Goal: Information Seeking & Learning: Understand process/instructions

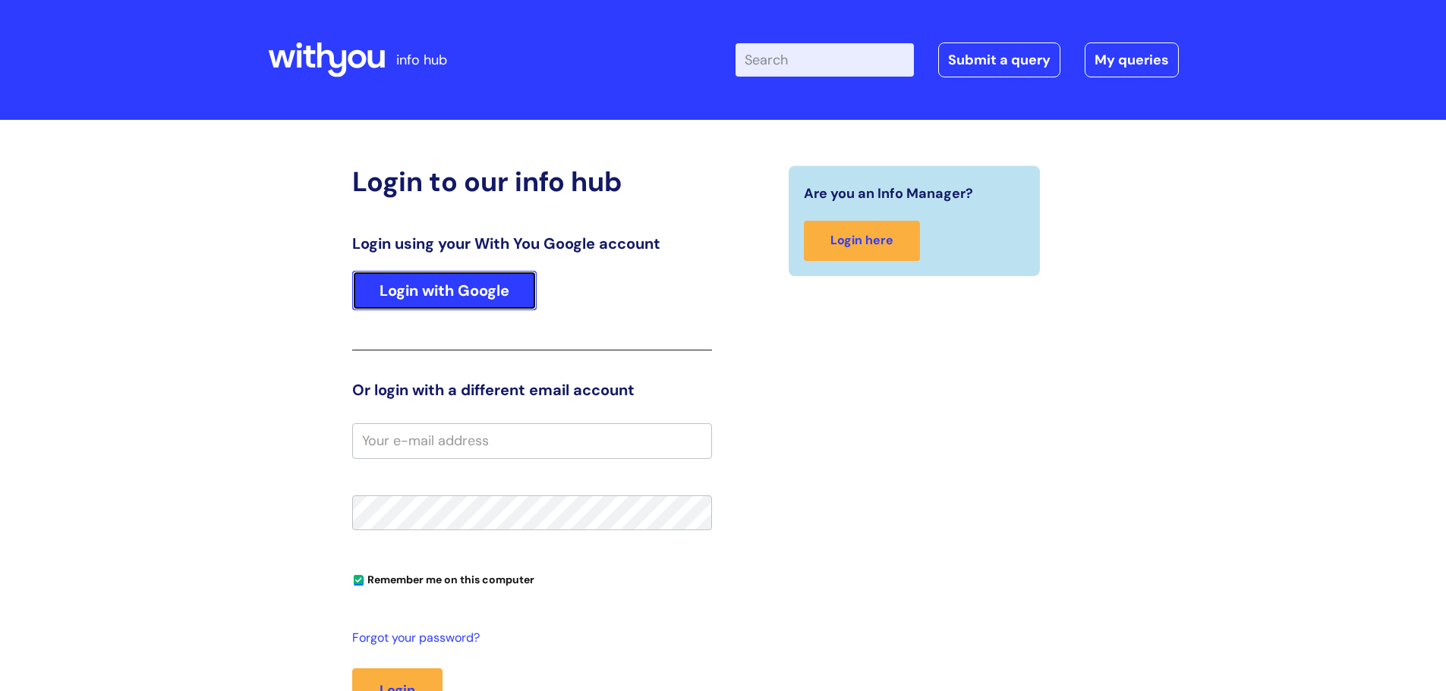
click at [483, 298] on link "Login with Google" at bounding box center [444, 290] width 184 height 39
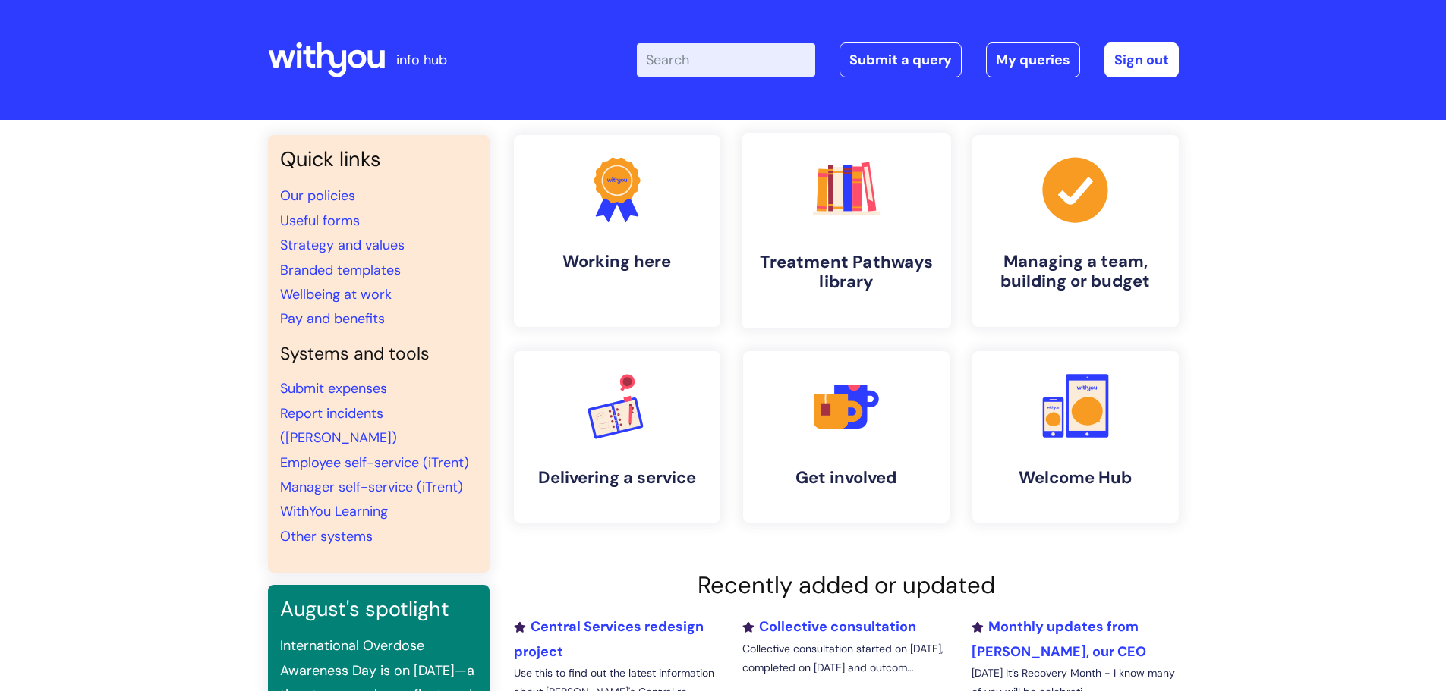
click at [855, 192] on rect at bounding box center [856, 189] width 9 height 45
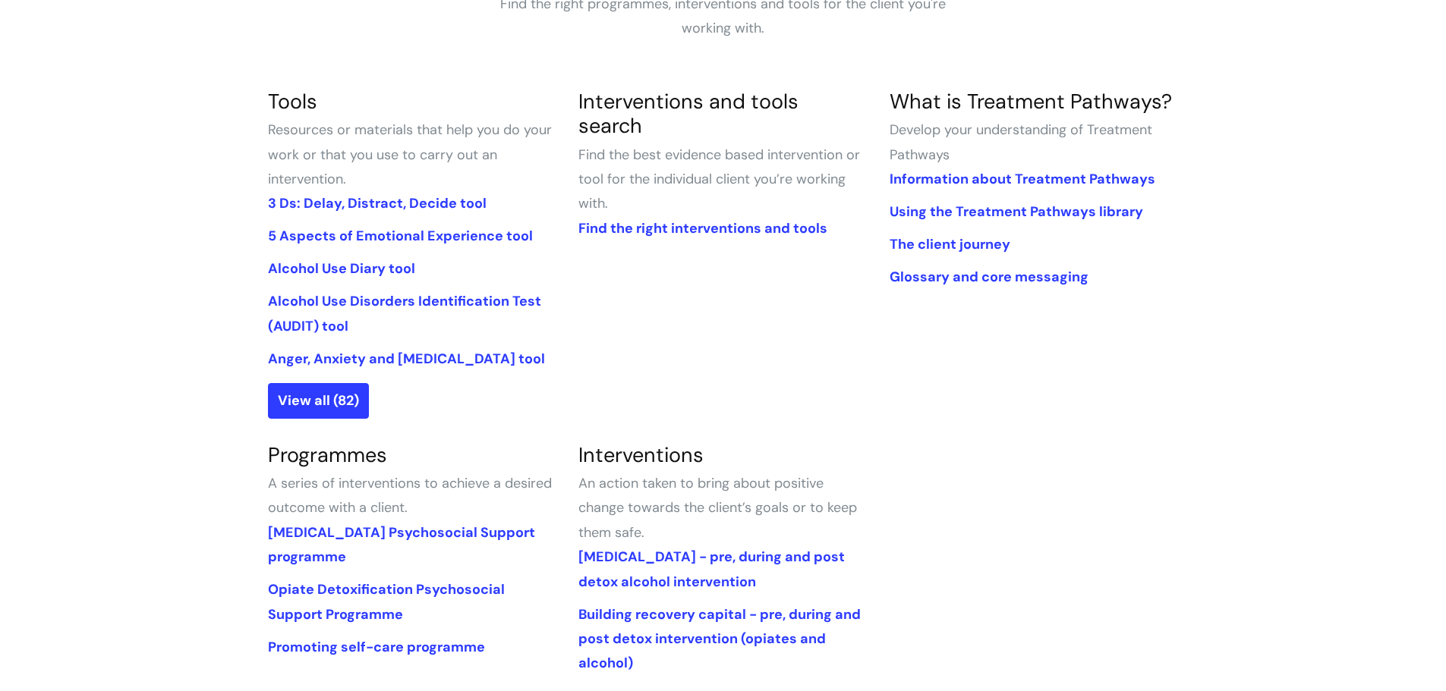
scroll to position [333, 0]
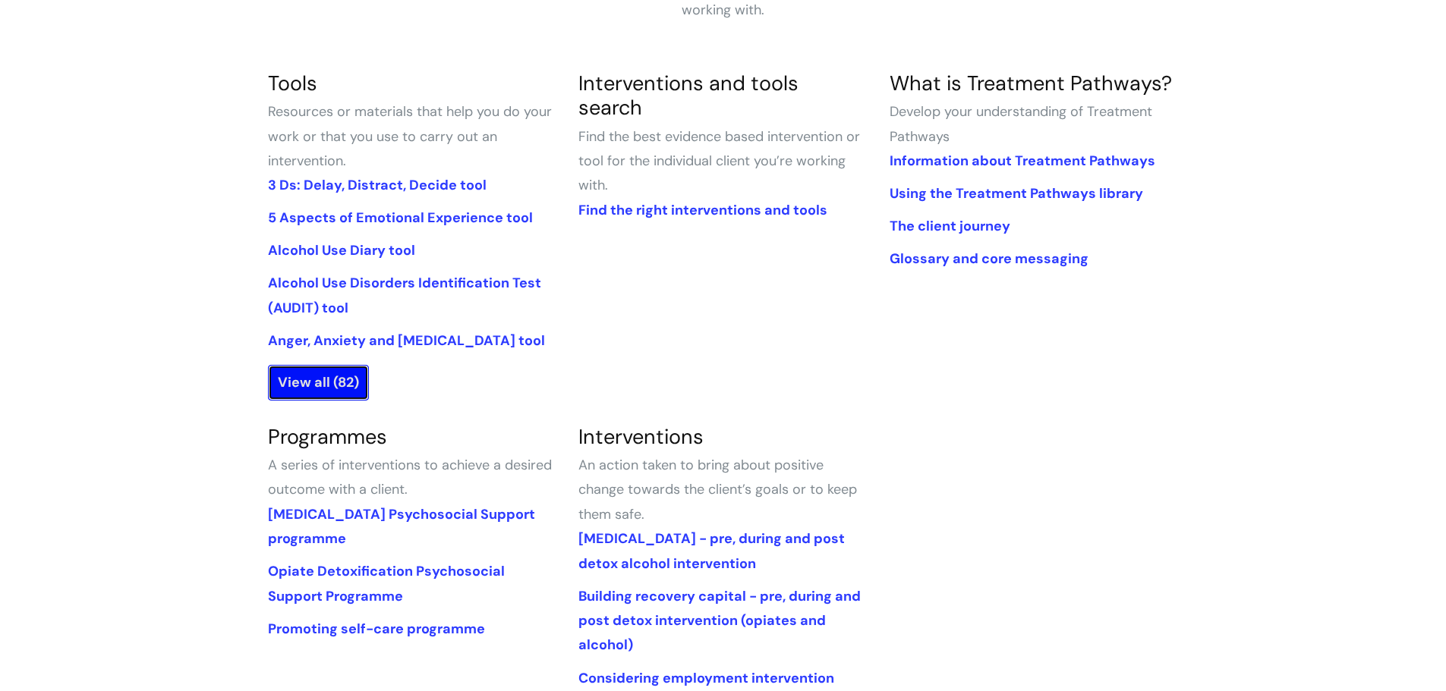
click at [348, 385] on link "View all (82)" at bounding box center [318, 382] width 101 height 35
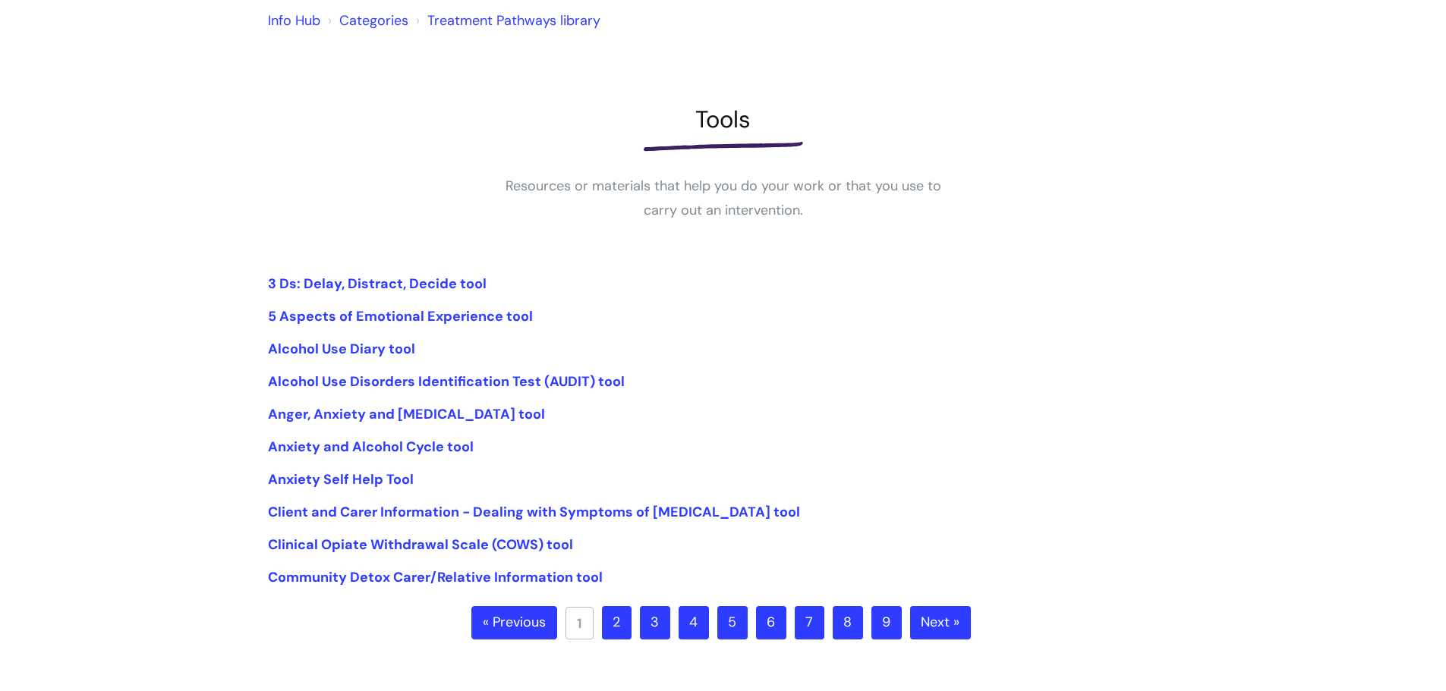
scroll to position [140, 0]
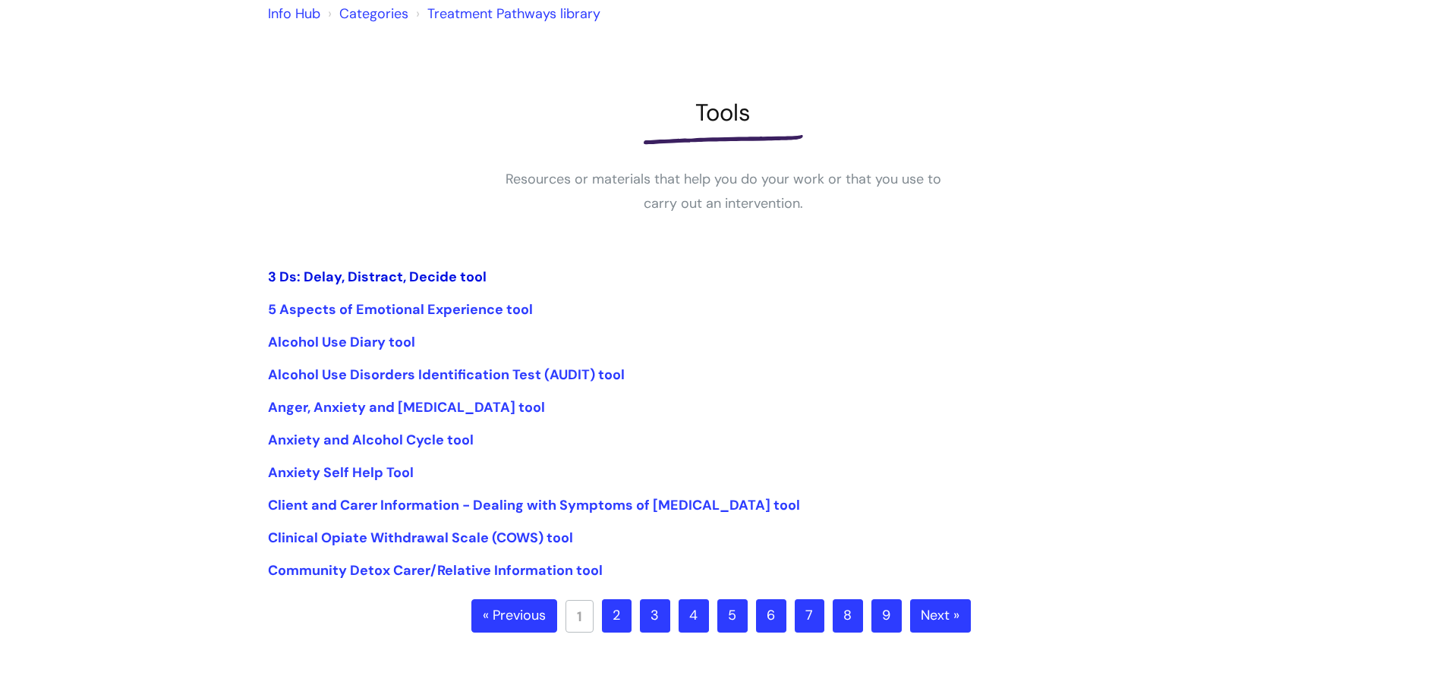
click at [423, 280] on link "3 Ds: Delay, Distract, Decide tool" at bounding box center [377, 277] width 219 height 18
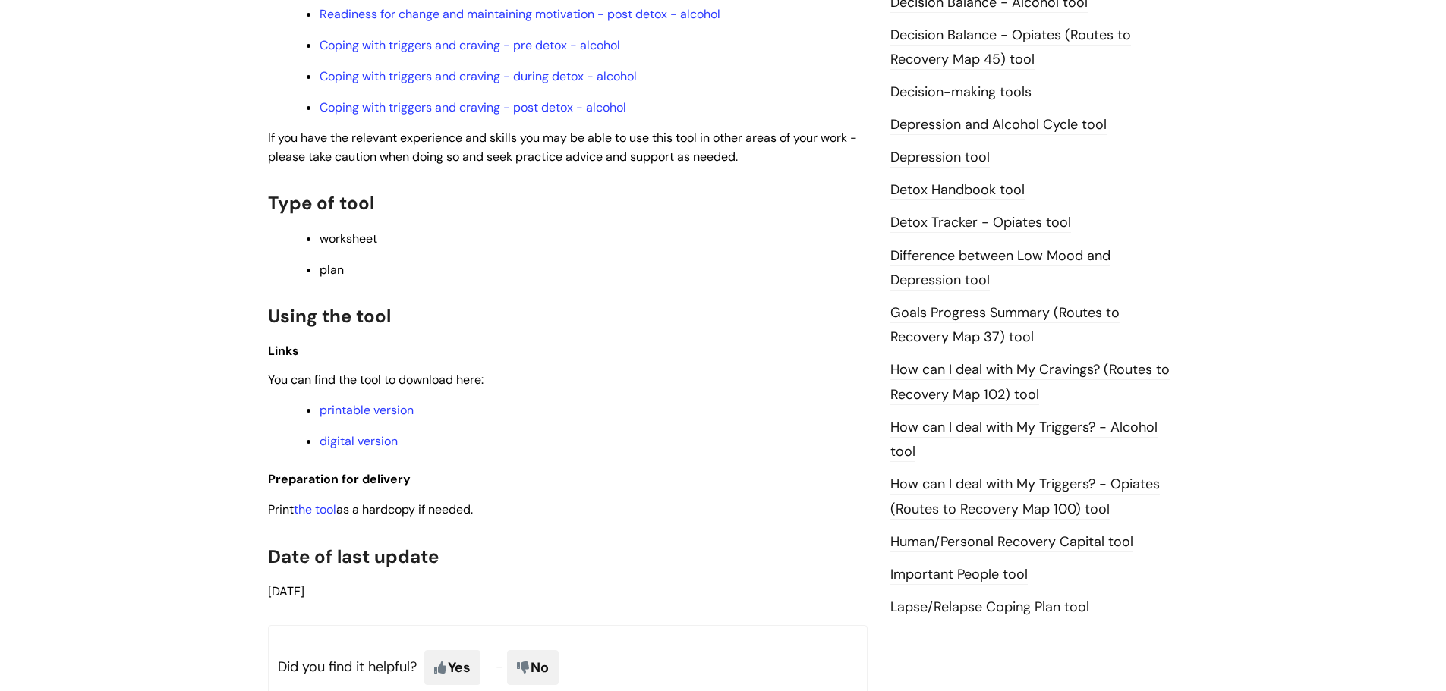
scroll to position [779, 0]
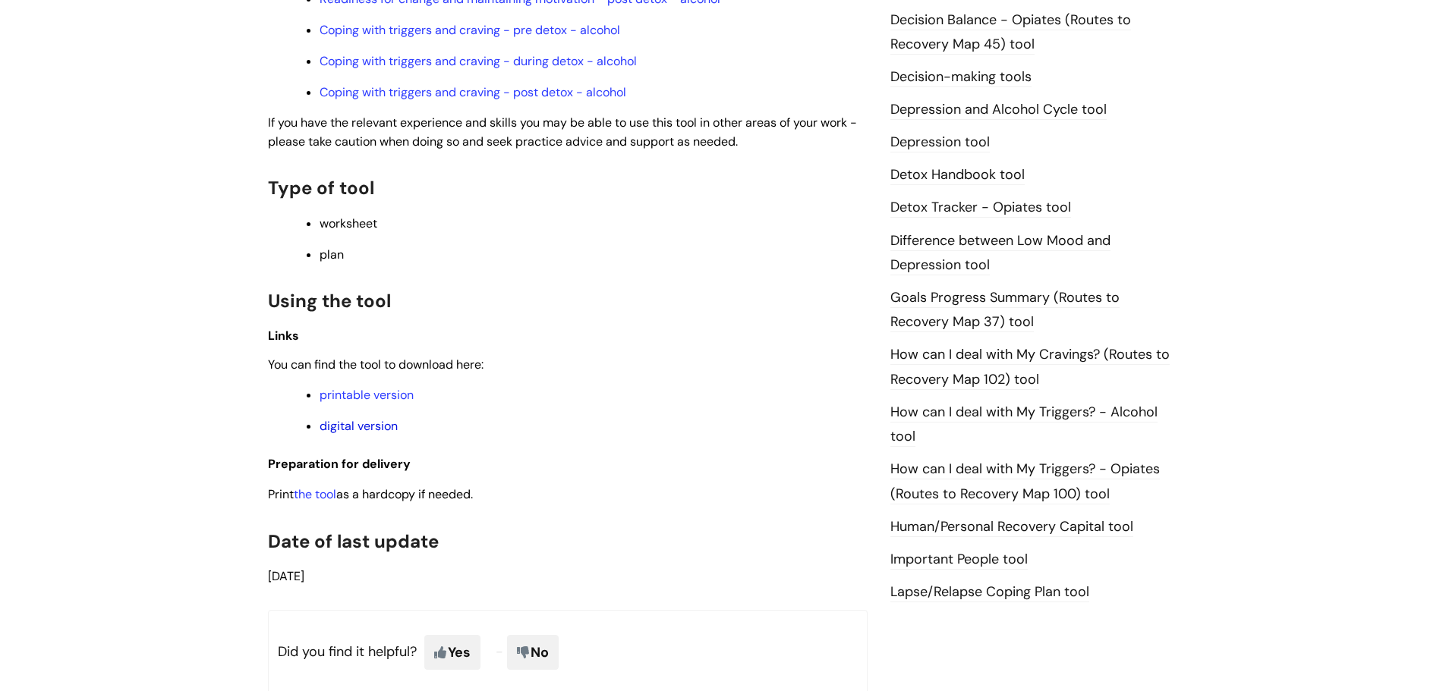
click at [370, 424] on link "digital version" at bounding box center [358, 426] width 78 height 16
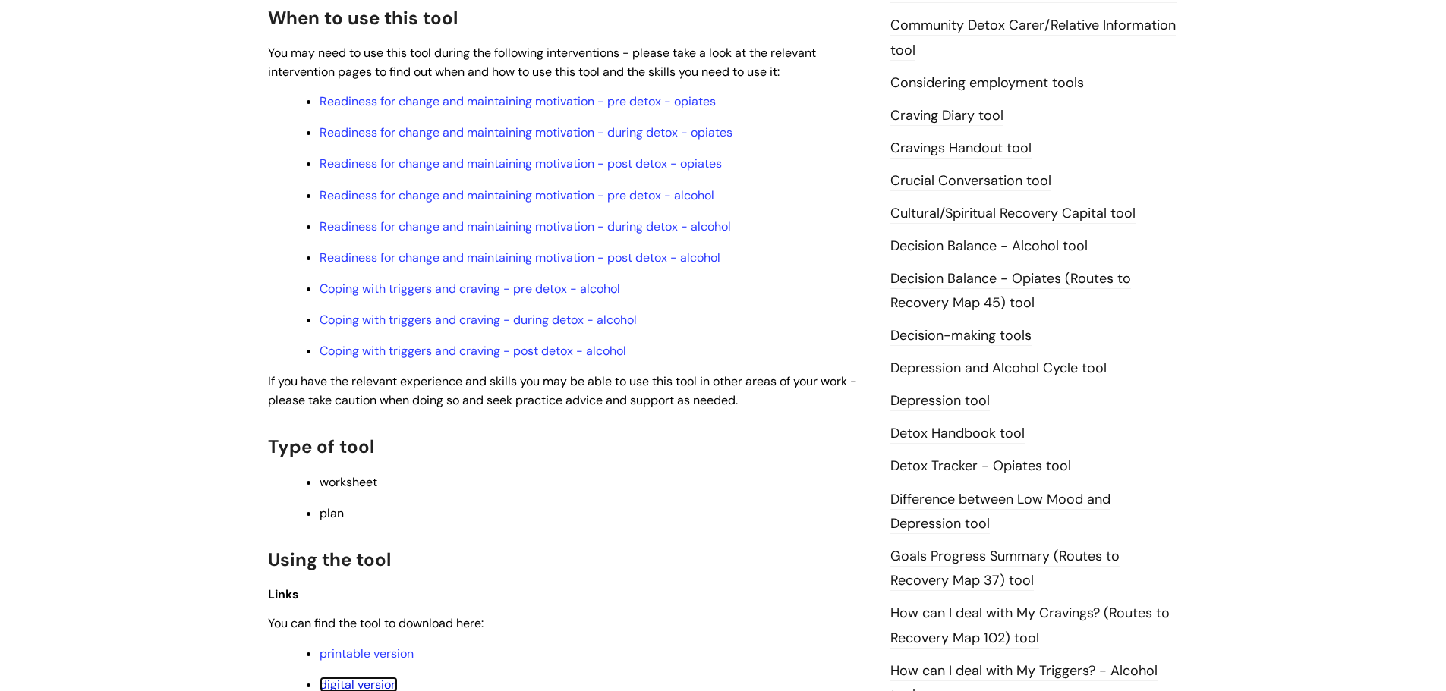
scroll to position [0, 0]
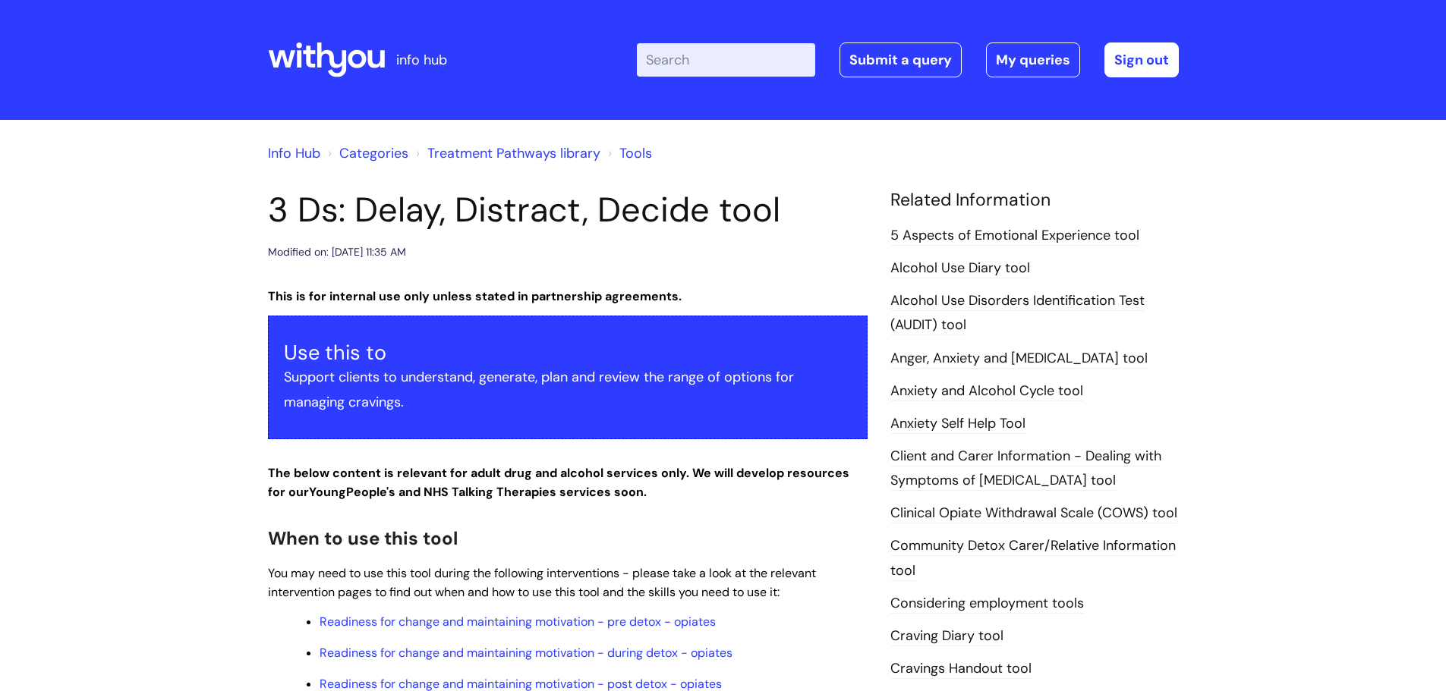
click at [689, 58] on input "Enter your search term here..." at bounding box center [726, 59] width 178 height 33
type input "examining choices"
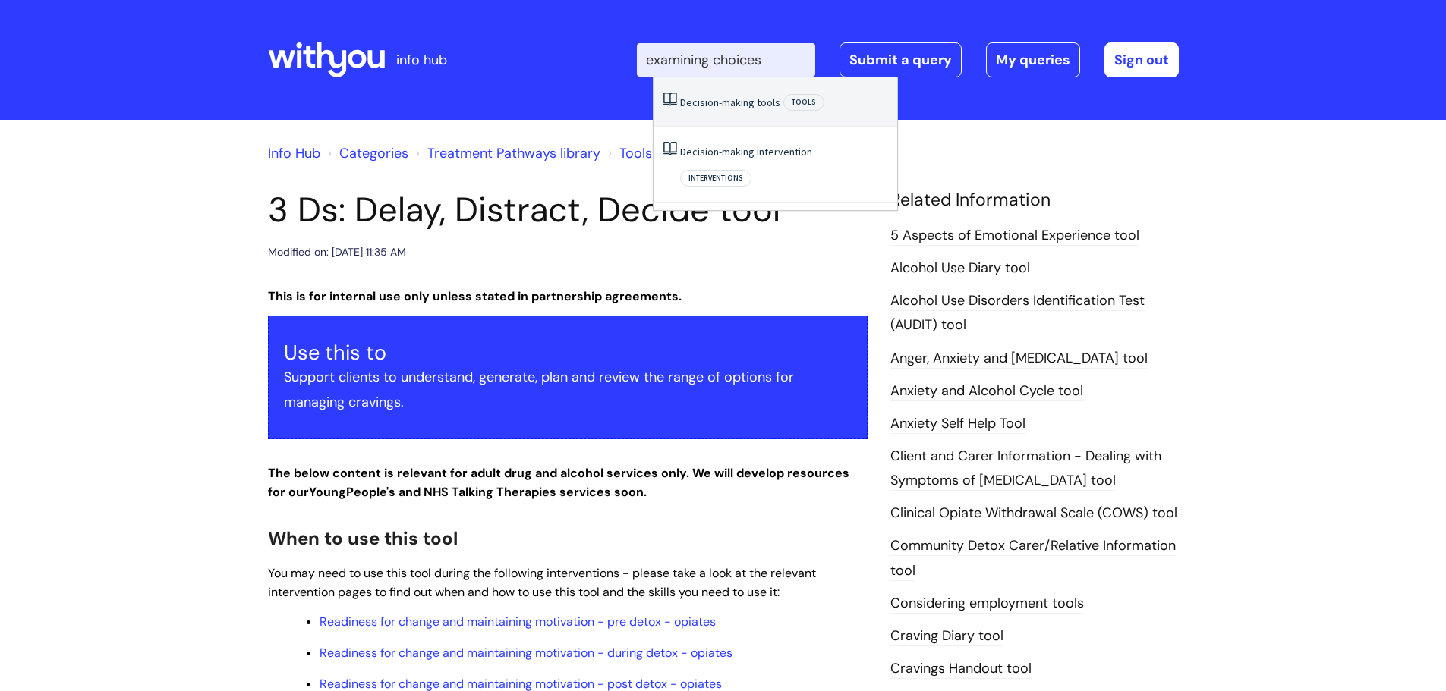
click at [723, 101] on link "Decision-making tools" at bounding box center [730, 103] width 100 height 14
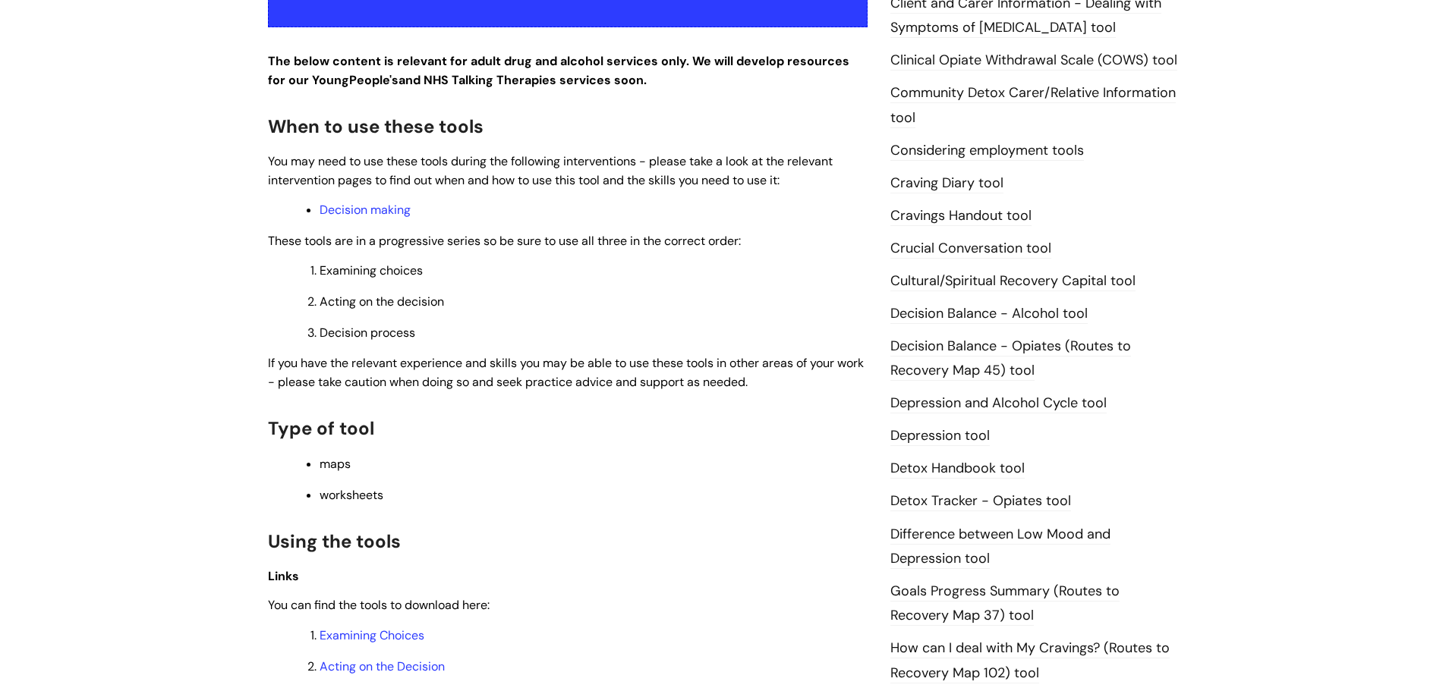
scroll to position [759, 0]
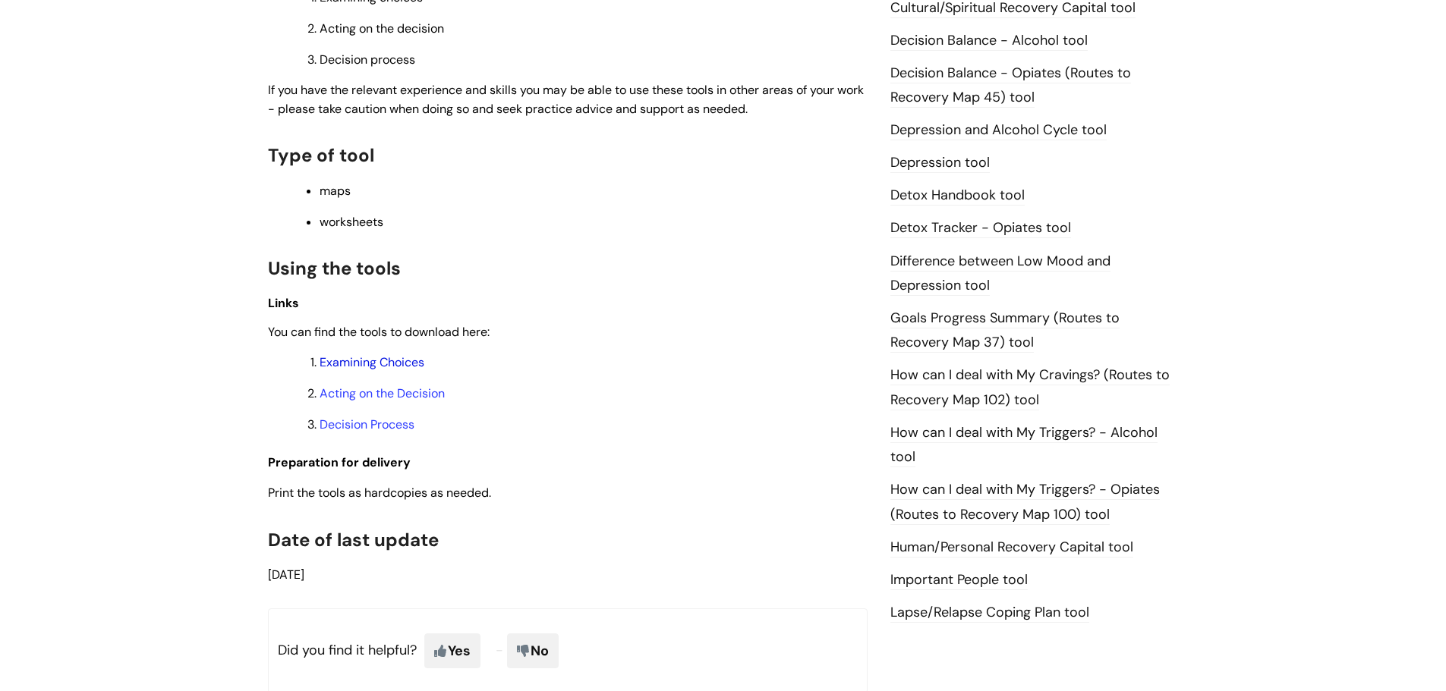
click at [391, 357] on link "Examining Choices" at bounding box center [371, 362] width 105 height 16
click at [413, 389] on link "Acting on the Decision" at bounding box center [381, 393] width 125 height 16
click at [406, 426] on link "Decision Process" at bounding box center [366, 425] width 95 height 16
